Goal: Register for event/course

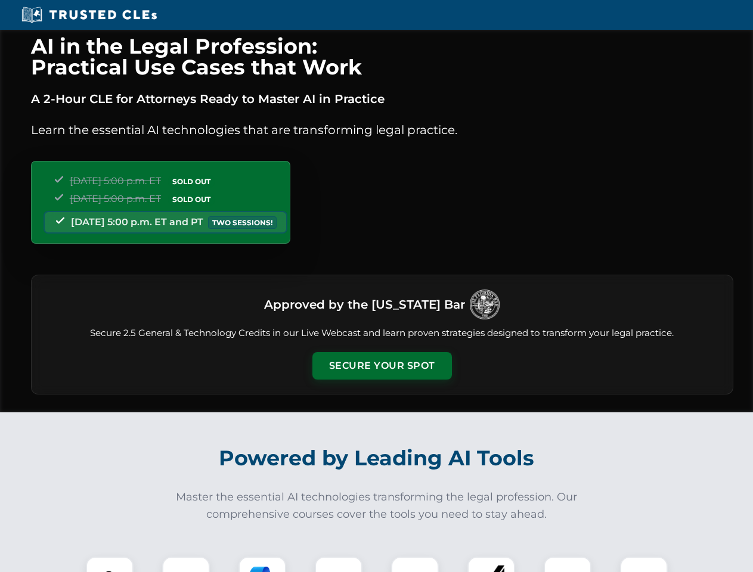
click at [382, 366] on button "Secure Your Spot" at bounding box center [382, 365] width 140 height 27
click at [110, 565] on img at bounding box center [109, 580] width 35 height 35
click at [186, 565] on div at bounding box center [186, 581] width 48 height 48
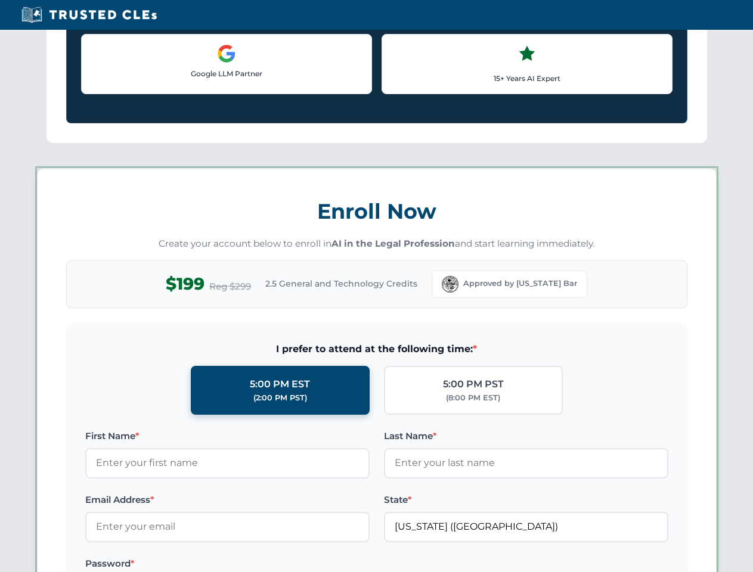
click at [339, 565] on label "Password *" at bounding box center [227, 564] width 284 height 14
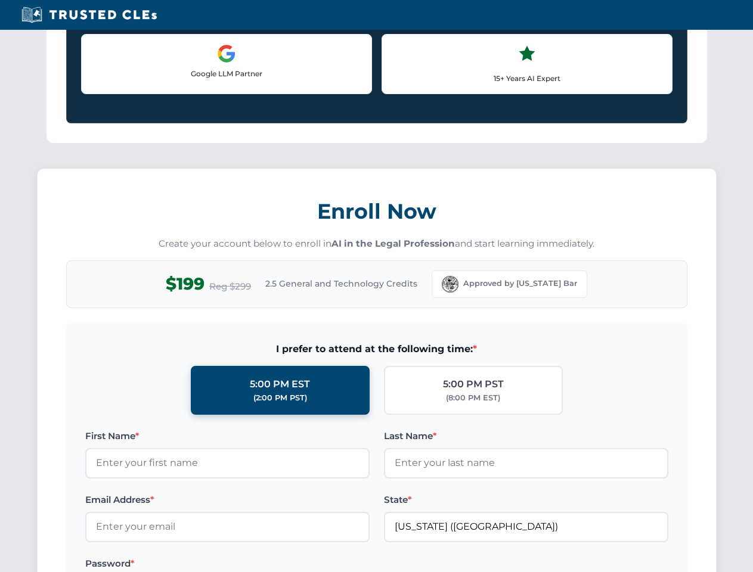
scroll to position [1170, 0]
